Goal: Task Accomplishment & Management: Use online tool/utility

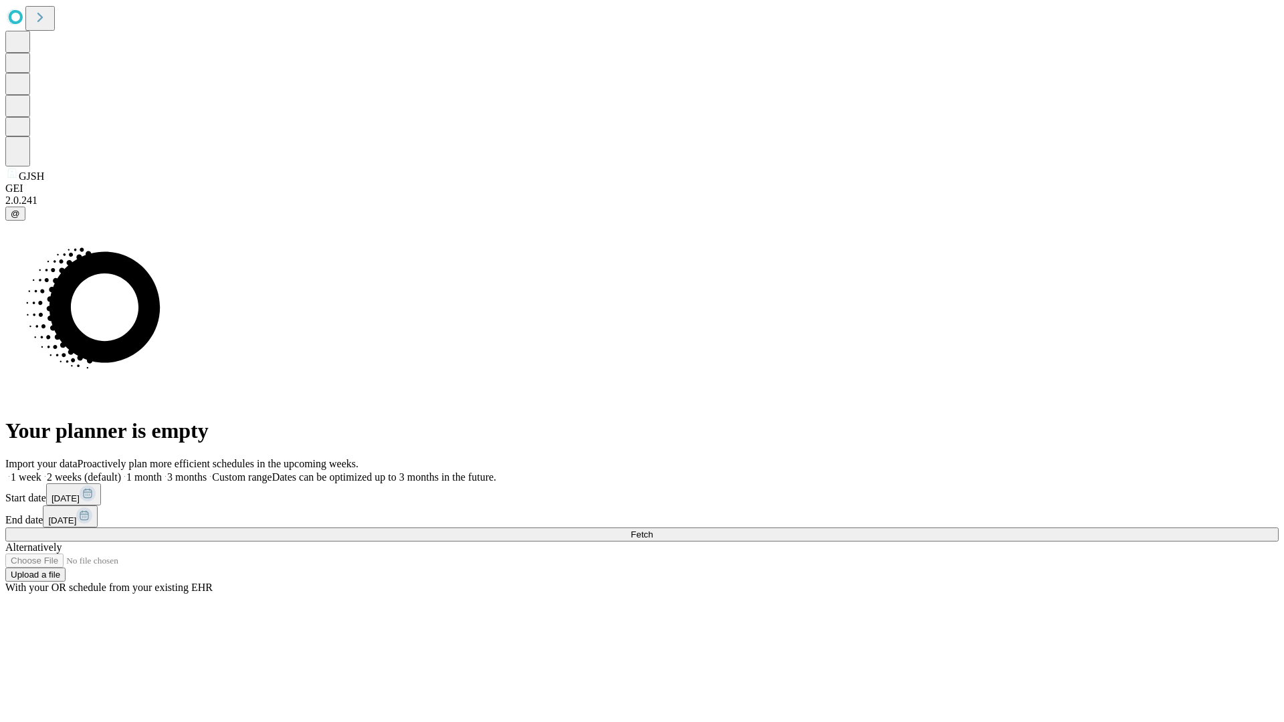
click at [653, 530] on span "Fetch" at bounding box center [641, 535] width 22 height 10
